Goal: Task Accomplishment & Management: Use online tool/utility

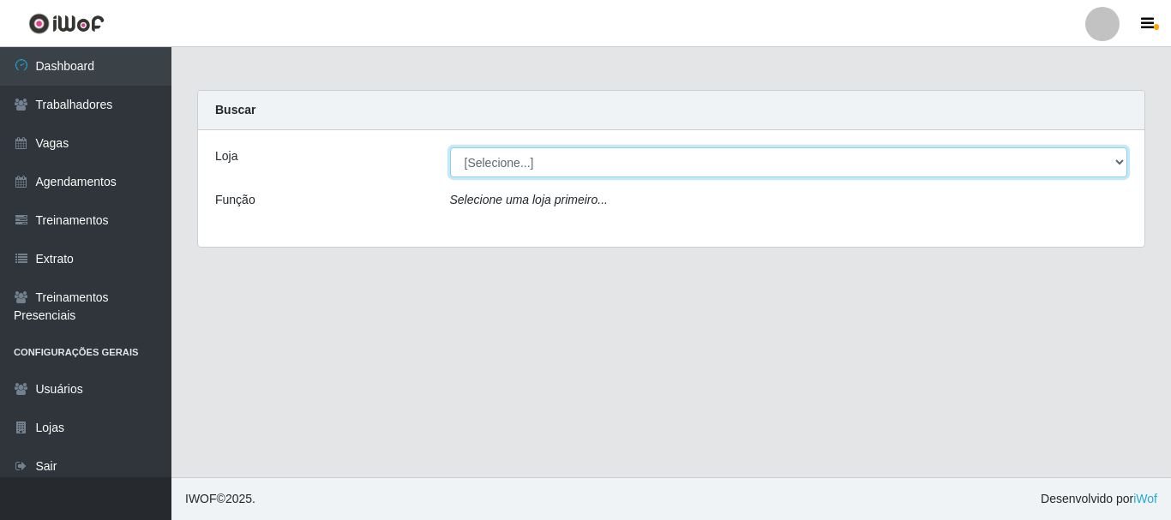
click at [844, 172] on select "[Selecione...] O Cestão - [GEOGRAPHIC_DATA]" at bounding box center [789, 162] width 678 height 30
select select "238"
click at [450, 147] on select "[Selecione...] O Cestão - [GEOGRAPHIC_DATA]" at bounding box center [789, 162] width 678 height 30
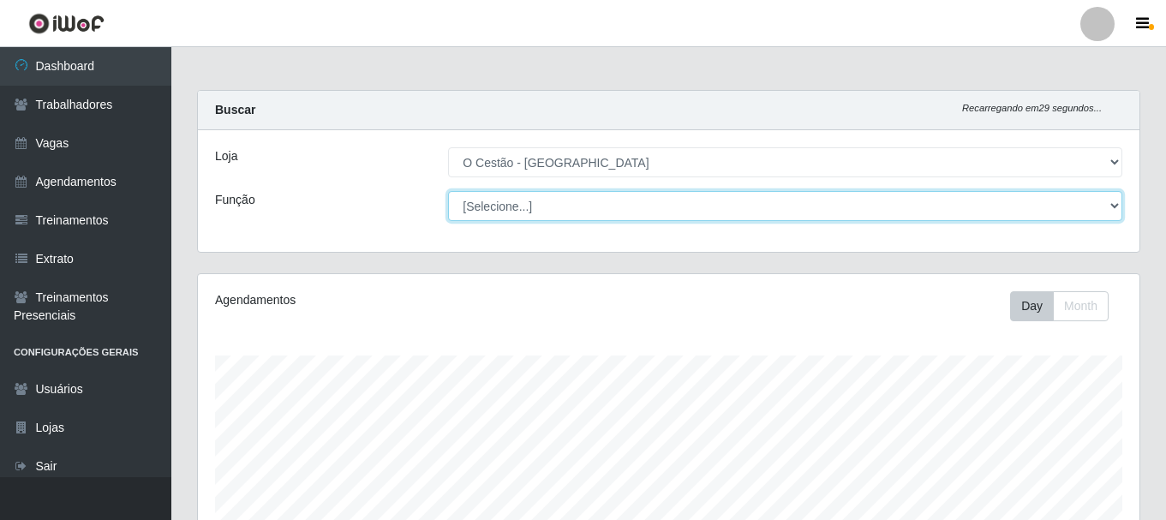
click at [835, 219] on select "[Selecione...] ASG ASG + ASG ++ Auxiliar de Estoque Auxiliar de Estoque + Auxil…" at bounding box center [785, 206] width 674 height 30
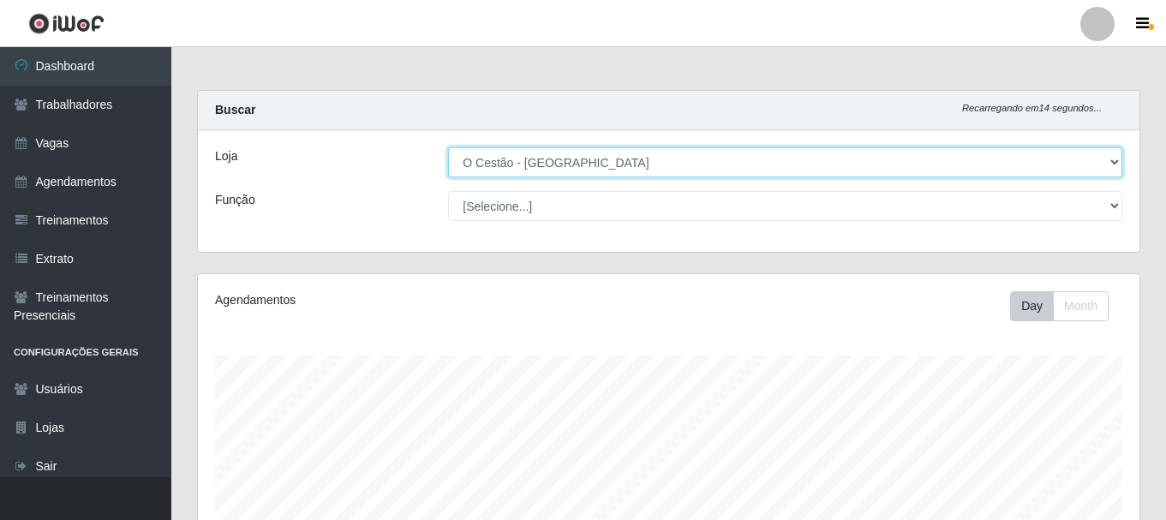
click at [608, 163] on select "[Selecione...] O Cestão - [GEOGRAPHIC_DATA]" at bounding box center [785, 162] width 674 height 30
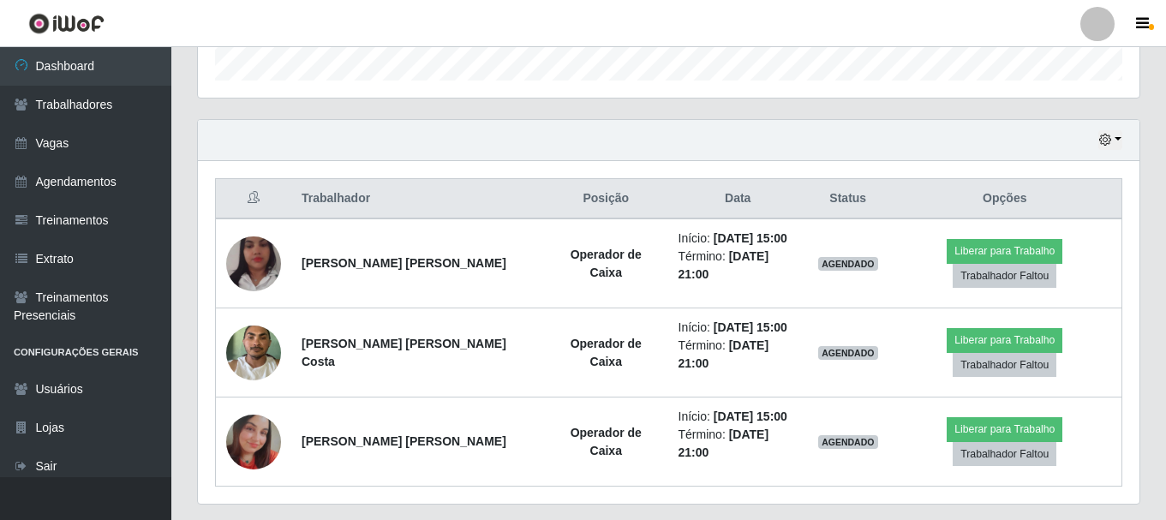
scroll to position [542, 0]
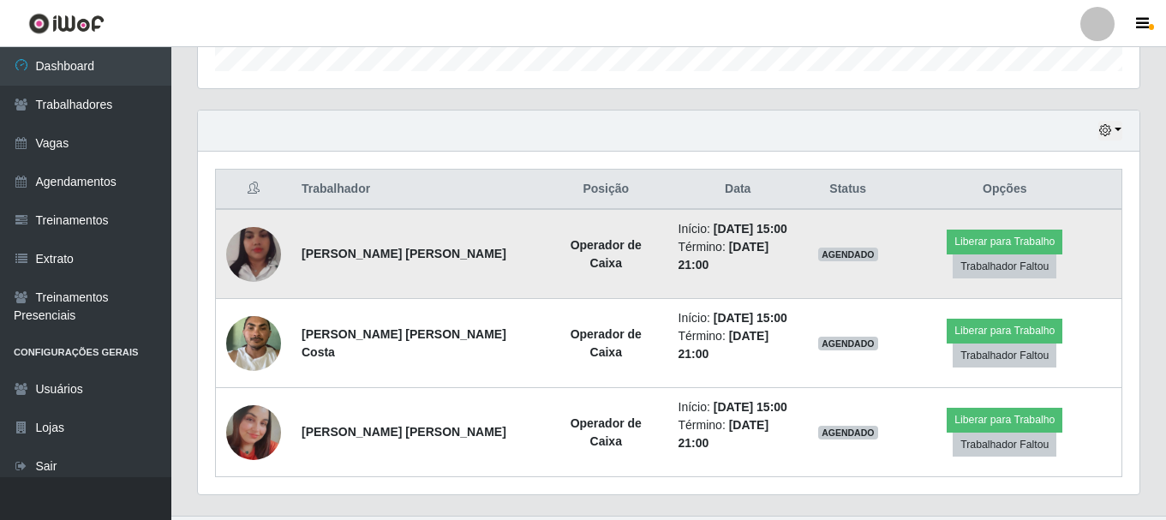
click at [262, 246] on img at bounding box center [253, 255] width 55 height 98
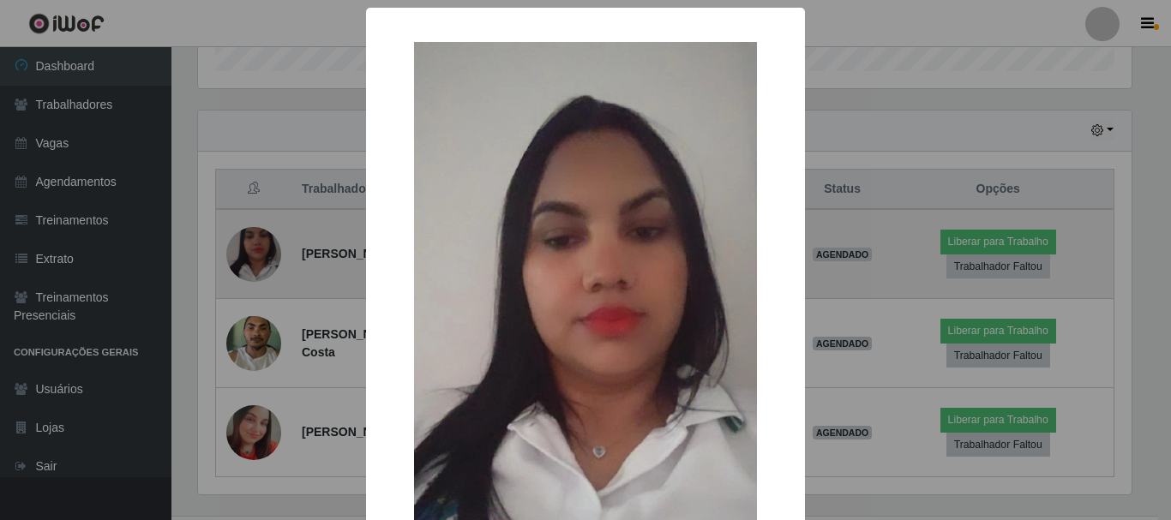
click at [262, 246] on div "× OK Cancel" at bounding box center [585, 260] width 1171 height 520
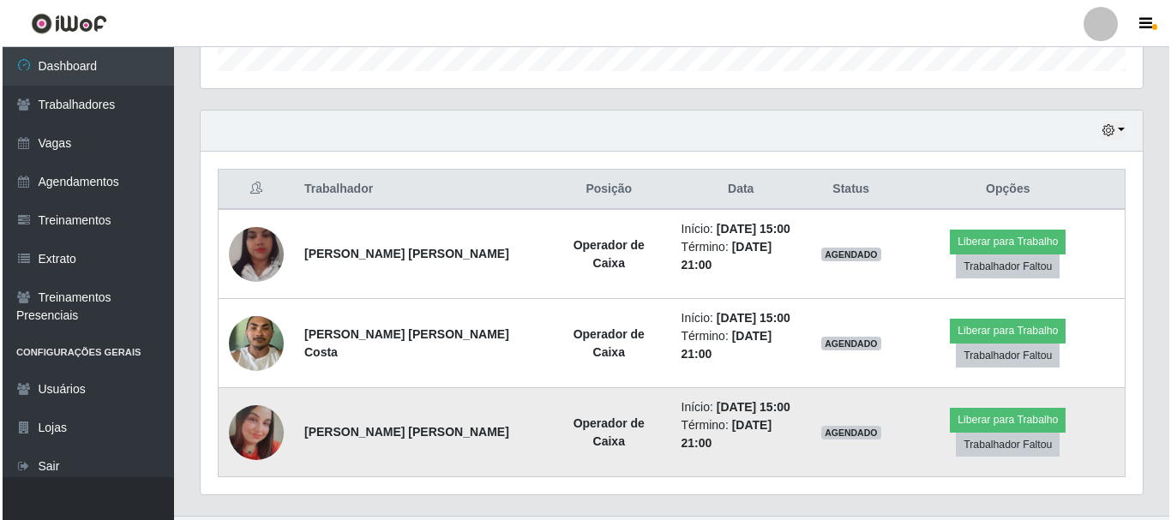
scroll to position [356, 942]
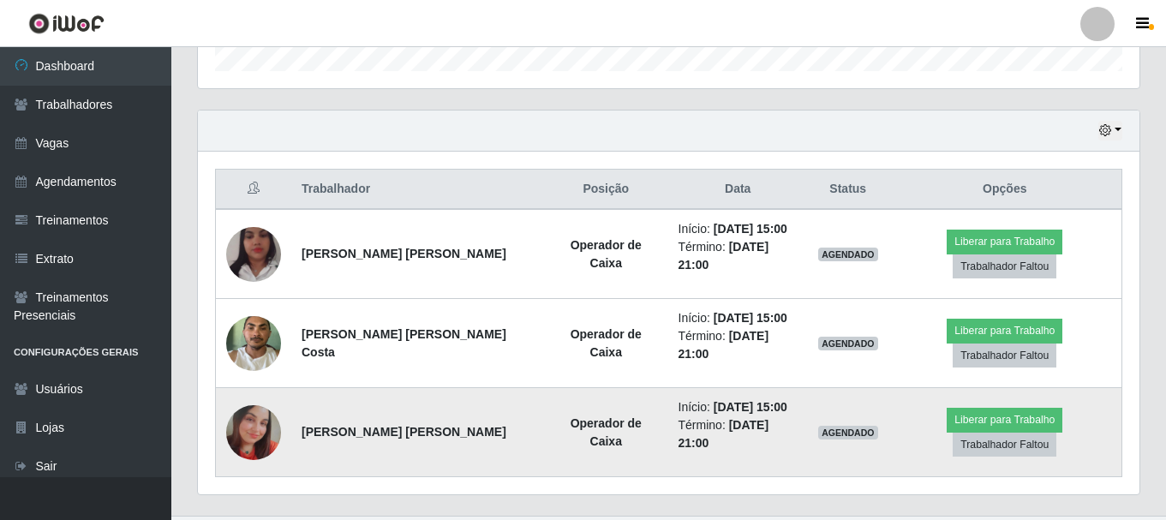
click at [254, 405] on img at bounding box center [253, 432] width 55 height 55
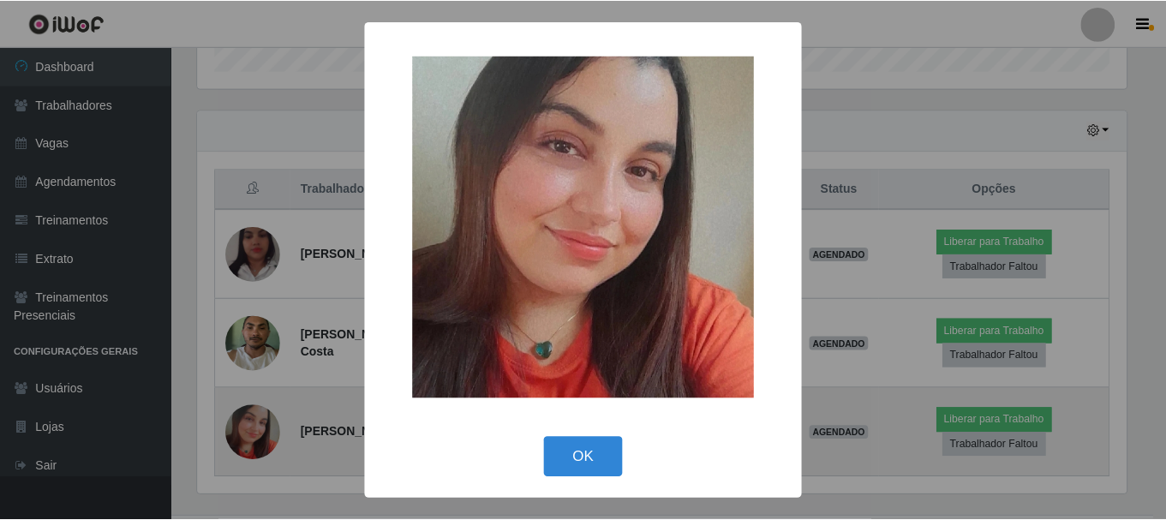
scroll to position [356, 933]
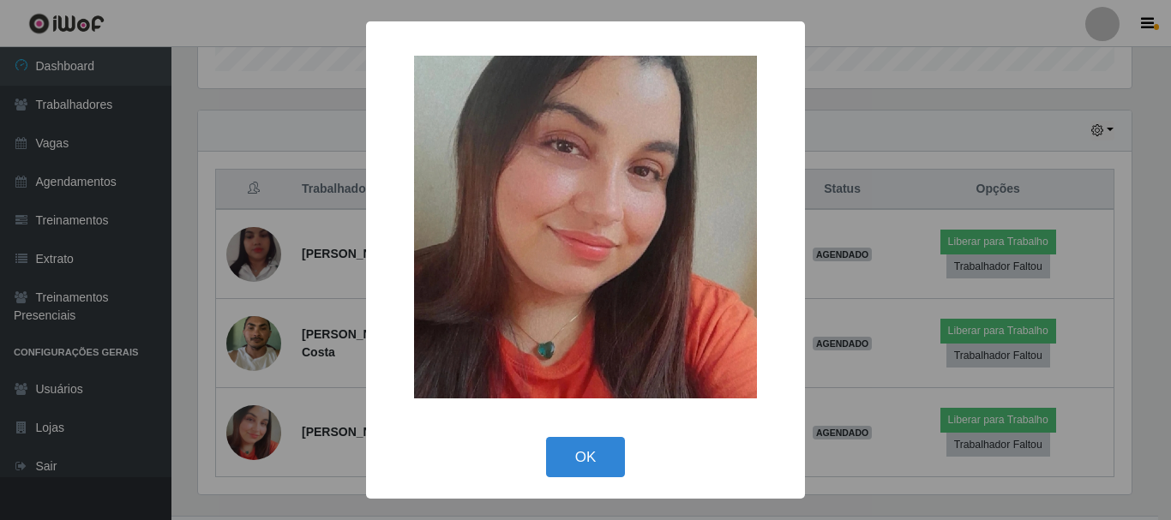
click at [254, 400] on div "× OK Cancel" at bounding box center [585, 260] width 1171 height 520
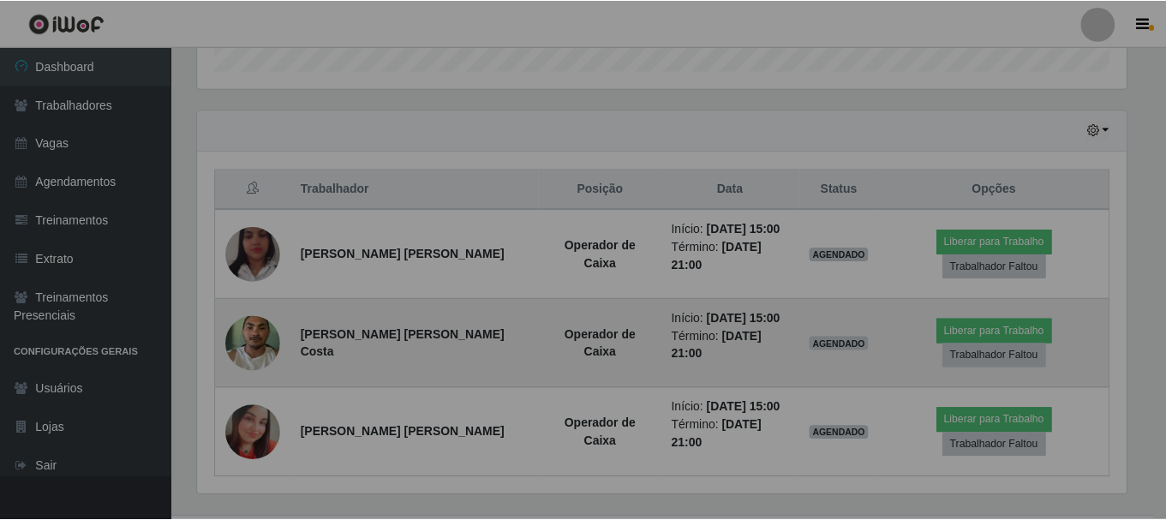
scroll to position [356, 942]
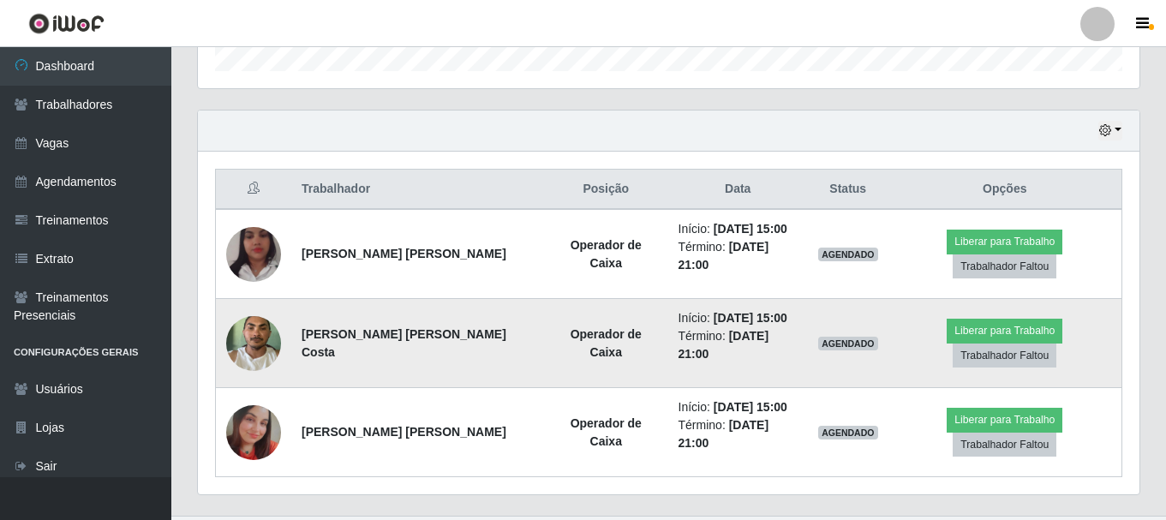
click at [248, 335] on img at bounding box center [253, 343] width 55 height 73
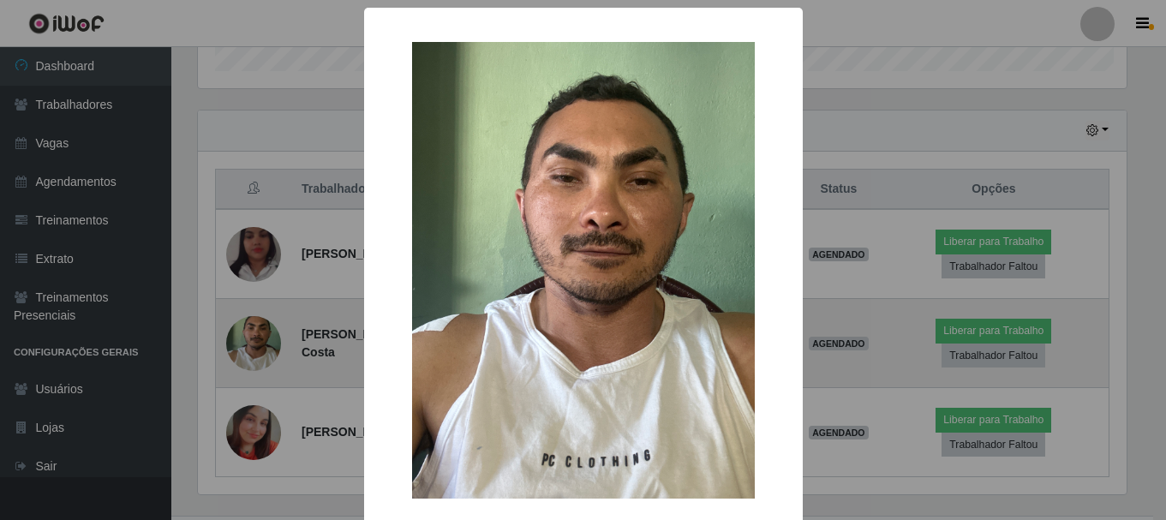
scroll to position [356, 933]
click at [248, 335] on div "× OK Cancel" at bounding box center [585, 260] width 1171 height 520
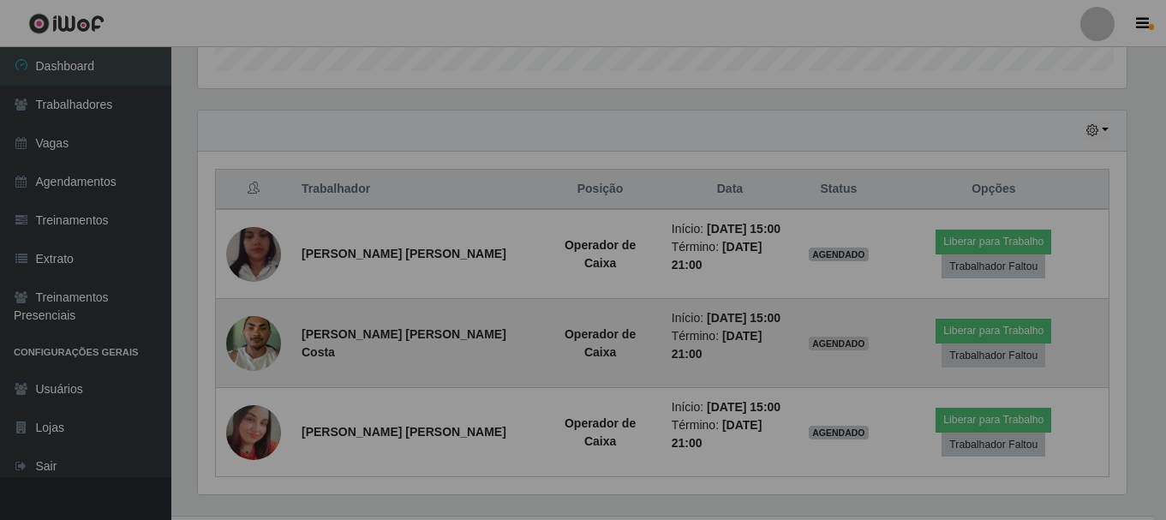
scroll to position [356, 942]
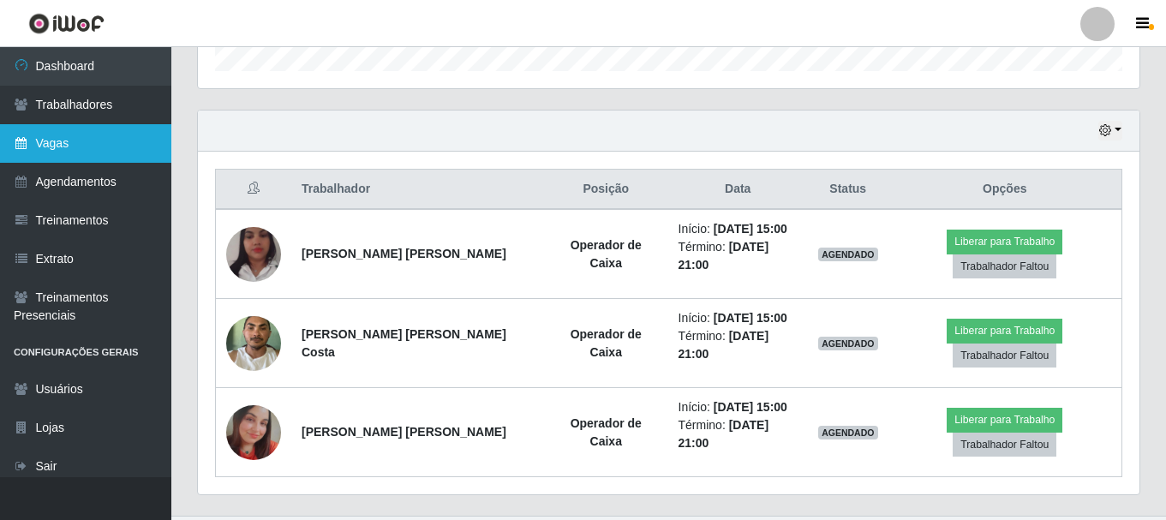
click at [55, 145] on link "Vagas" at bounding box center [85, 143] width 171 height 39
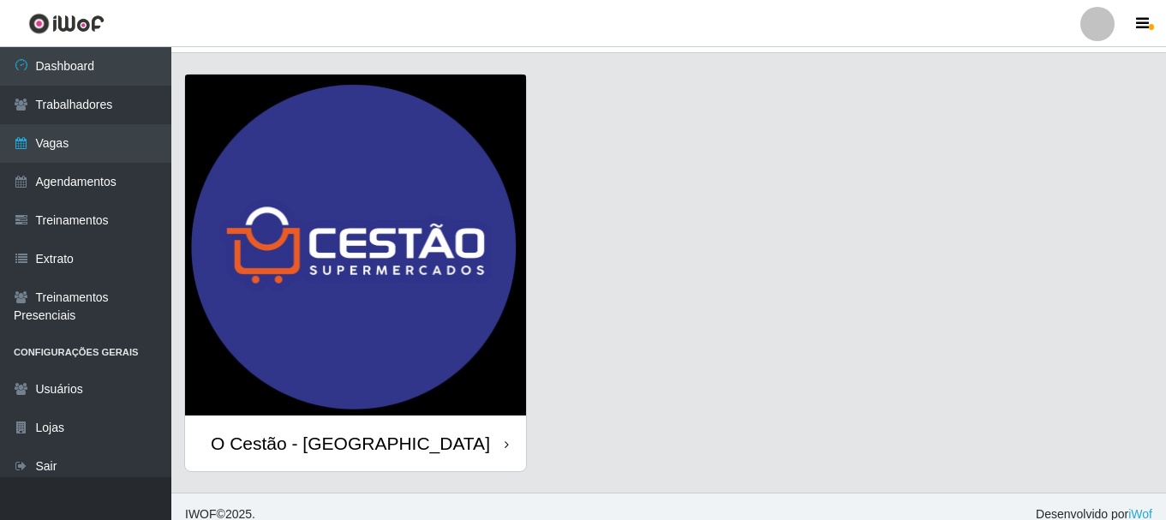
scroll to position [49, 0]
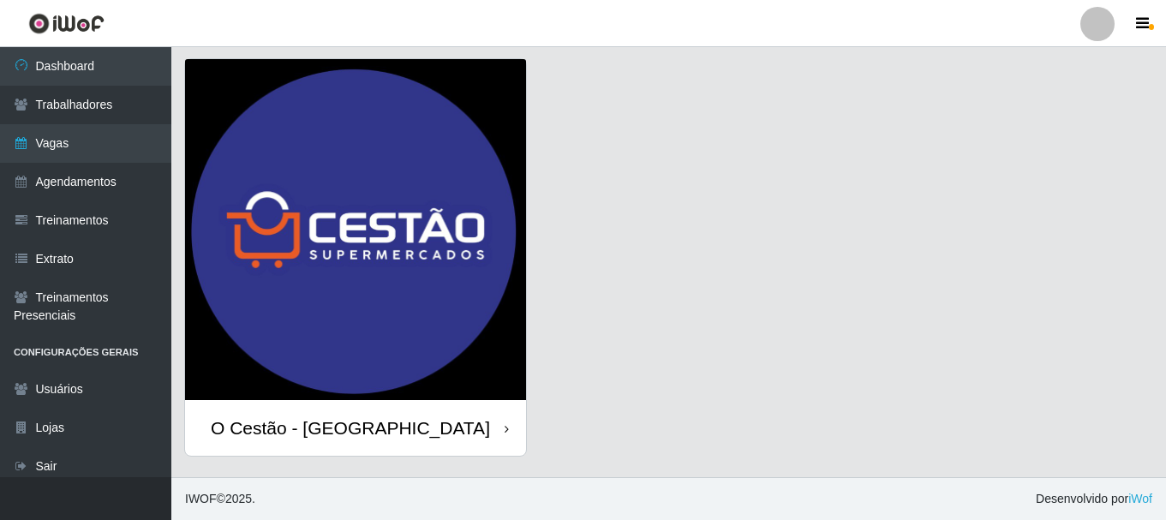
click at [496, 258] on img at bounding box center [355, 229] width 341 height 341
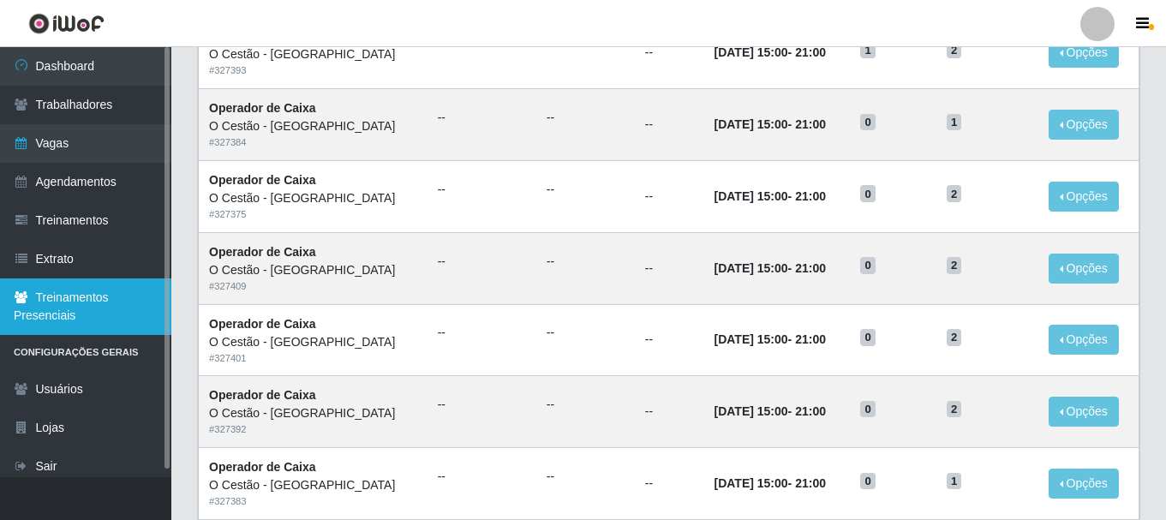
scroll to position [257, 0]
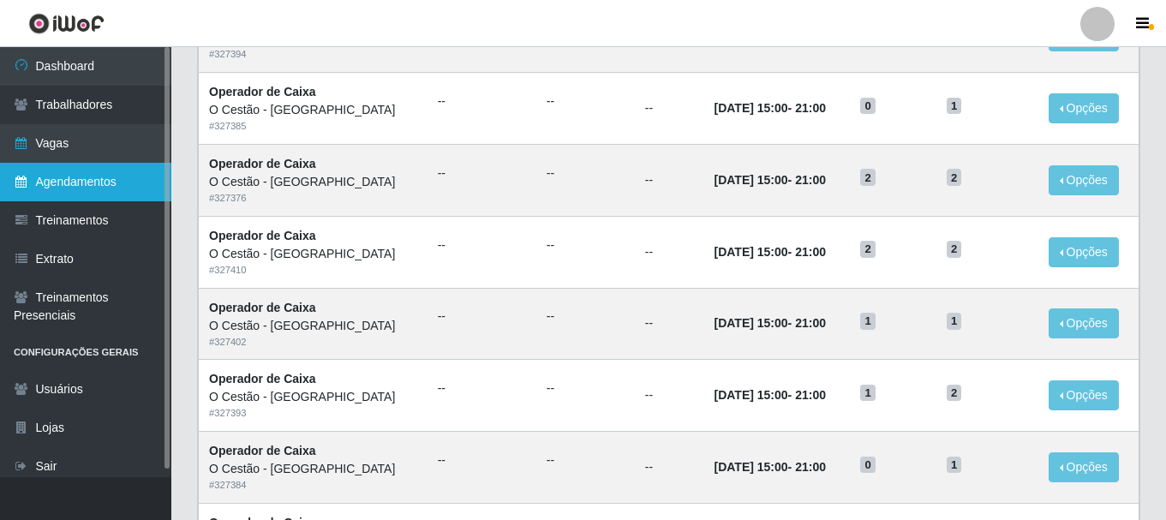
click at [21, 178] on icon at bounding box center [21, 182] width 15 height 12
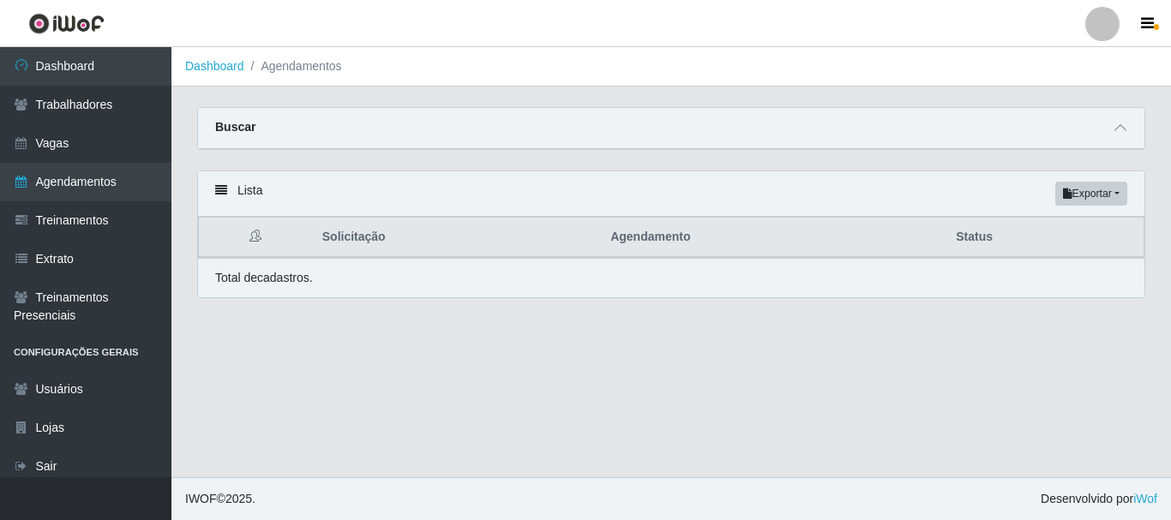
click at [346, 209] on div "Lista Exportar PDF Excel" at bounding box center [671, 193] width 946 height 45
click at [211, 198] on div "Lista Exportar PDF Excel" at bounding box center [671, 193] width 946 height 45
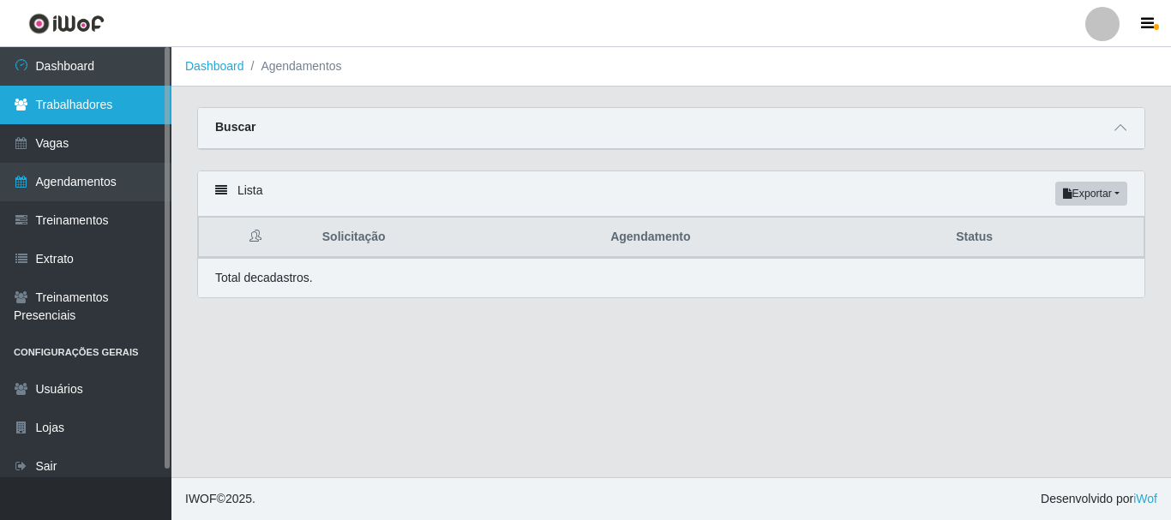
click at [117, 103] on link "Trabalhadores" at bounding box center [85, 105] width 171 height 39
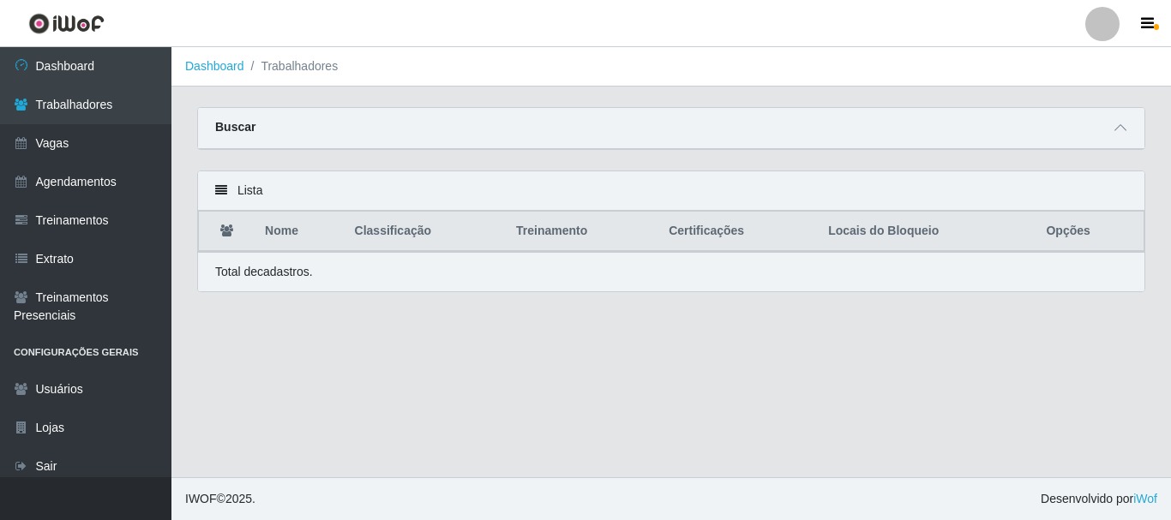
click at [294, 231] on th "Nome" at bounding box center [299, 232] width 89 height 40
click at [904, 238] on th "Locais do Bloqueio" at bounding box center [927, 232] width 218 height 40
click at [1062, 225] on th "Opções" at bounding box center [1089, 232] width 108 height 40
click at [1060, 315] on main "Dashboard Trabalhadores Carregando... Buscar Nome Confirmar Lista Nome Classifi…" at bounding box center [670, 262] width 999 height 430
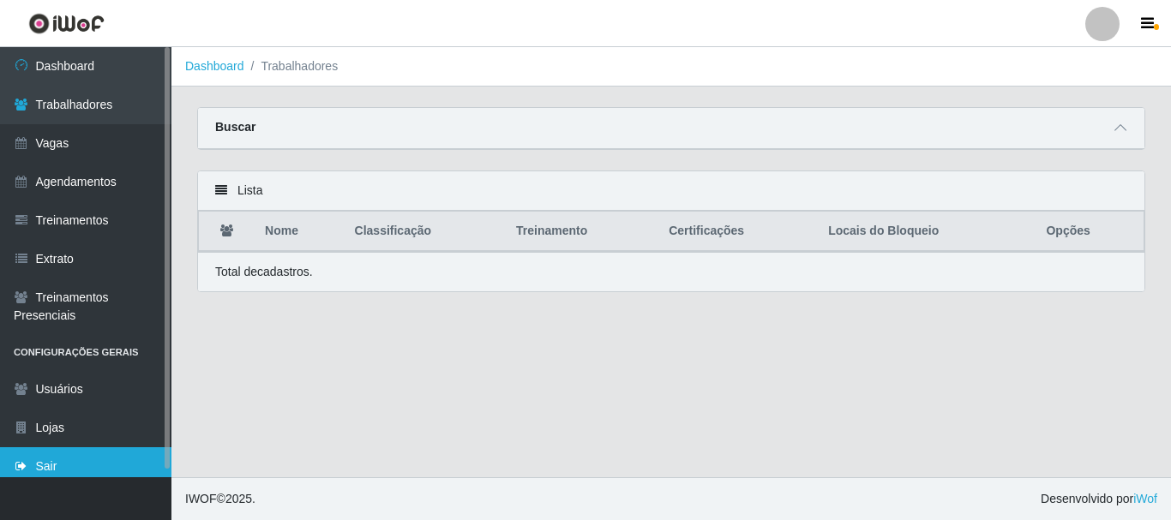
click at [86, 459] on link "Sair" at bounding box center [85, 466] width 171 height 39
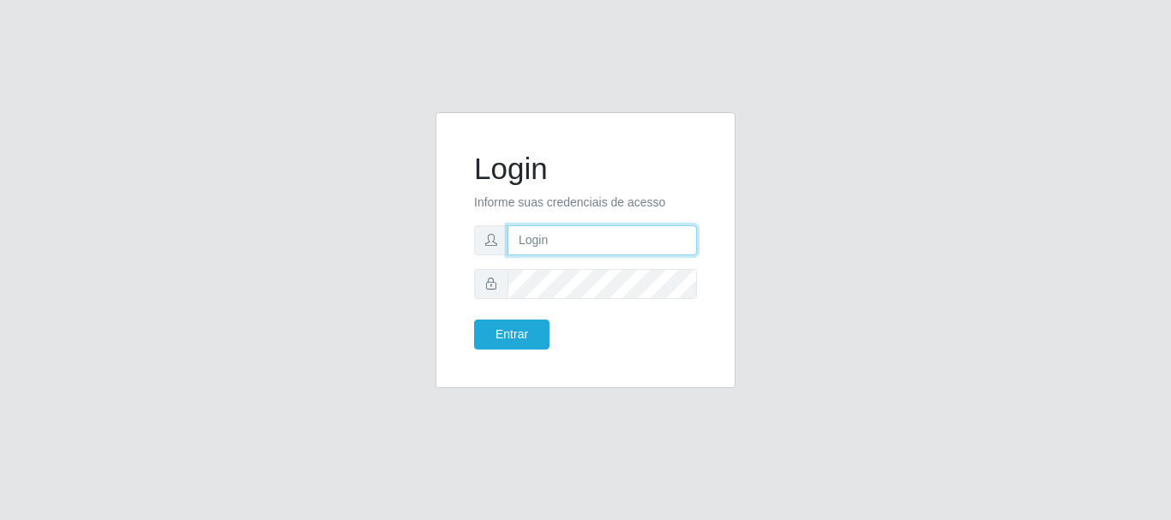
type input "[PERSON_NAME]"
